Goal: Navigation & Orientation: Find specific page/section

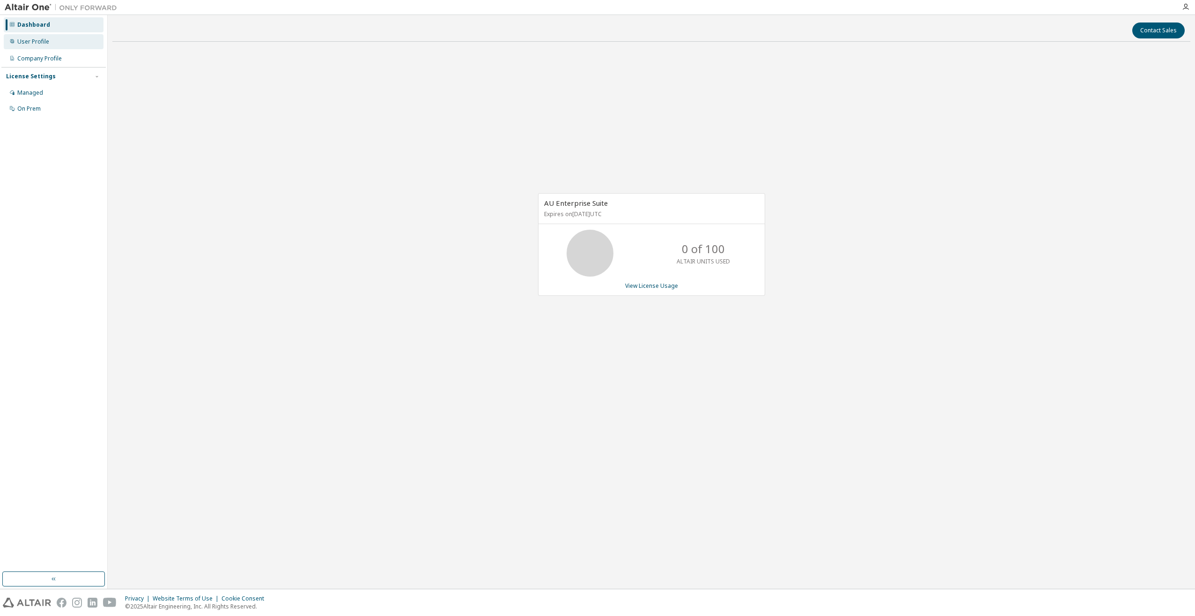
click at [33, 45] on div "User Profile" at bounding box center [54, 41] width 100 height 15
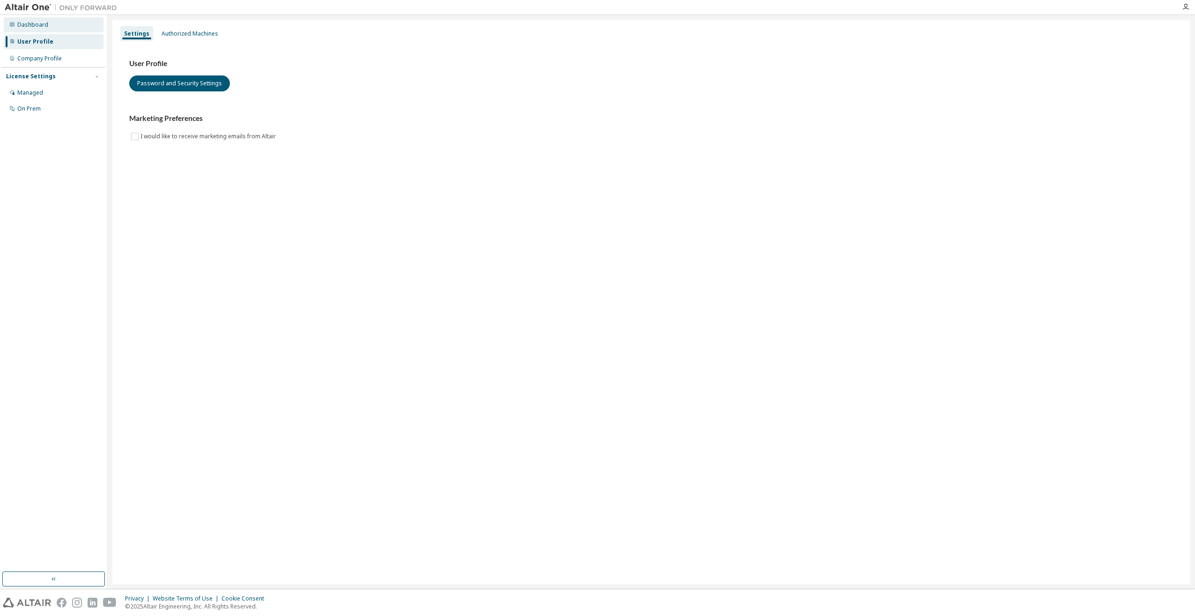
click at [40, 29] on div "Dashboard" at bounding box center [54, 24] width 100 height 15
